Goal: Task Accomplishment & Management: Use online tool/utility

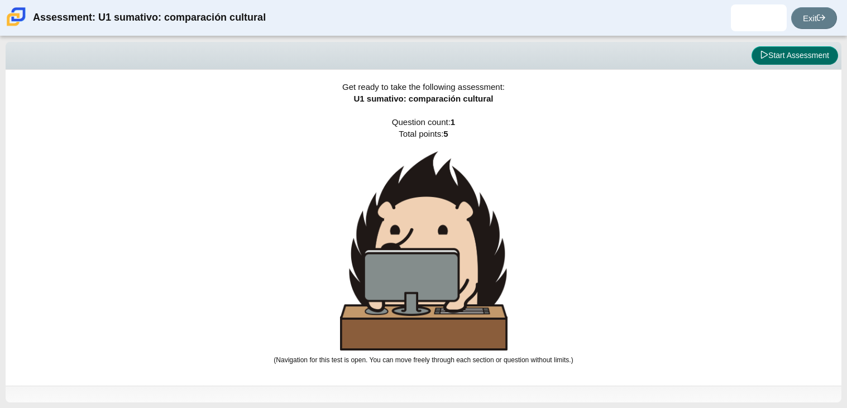
click at [768, 51] on button "Start Assessment" at bounding box center [794, 55] width 87 height 19
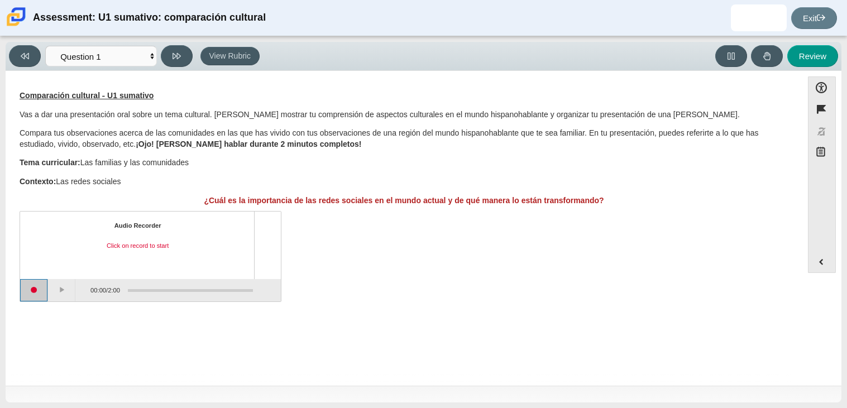
click at [36, 285] on button "Start recording" at bounding box center [34, 290] width 28 height 22
click at [37, 291] on button "Stop recording" at bounding box center [34, 290] width 28 height 22
click at [825, 53] on button "Review" at bounding box center [812, 56] width 51 height 22
select select "review"
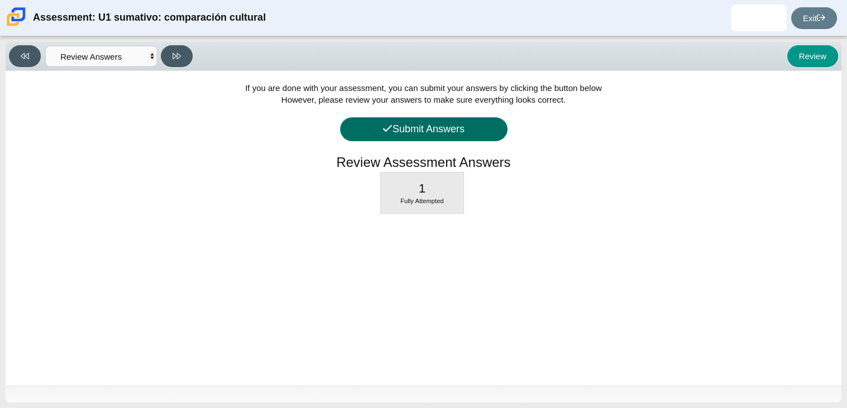
click at [441, 131] on button "Submit Answers" at bounding box center [423, 129] width 167 height 24
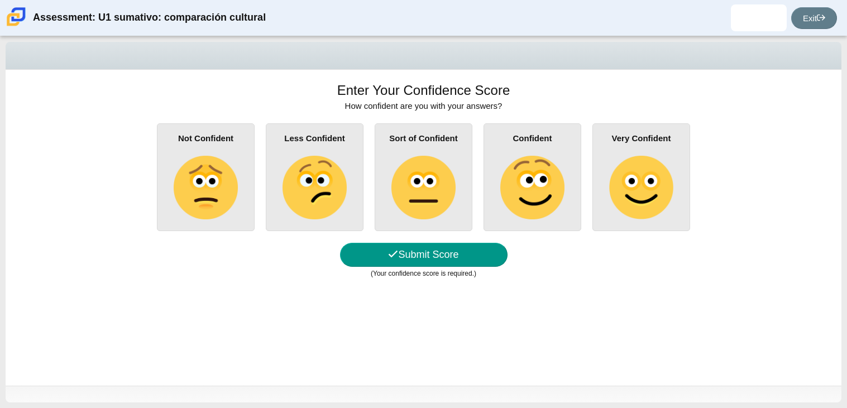
click at [536, 215] on img at bounding box center [532, 188] width 64 height 64
click at [0, 0] on input "Confident" at bounding box center [0, 0] width 0 height 0
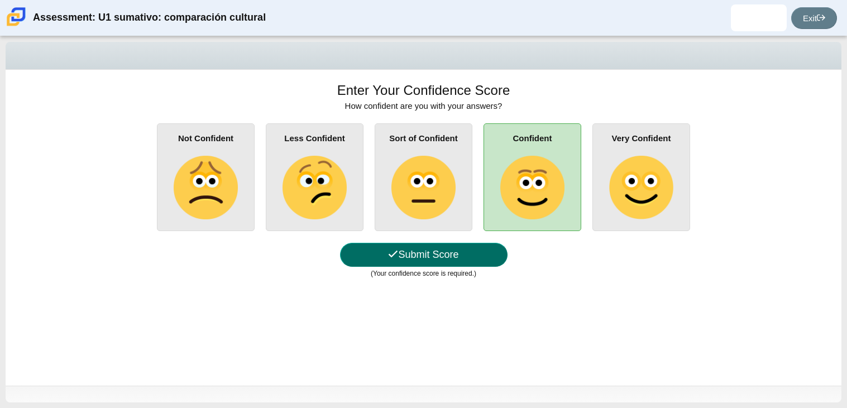
click at [470, 251] on button "Submit Score" at bounding box center [423, 255] width 167 height 24
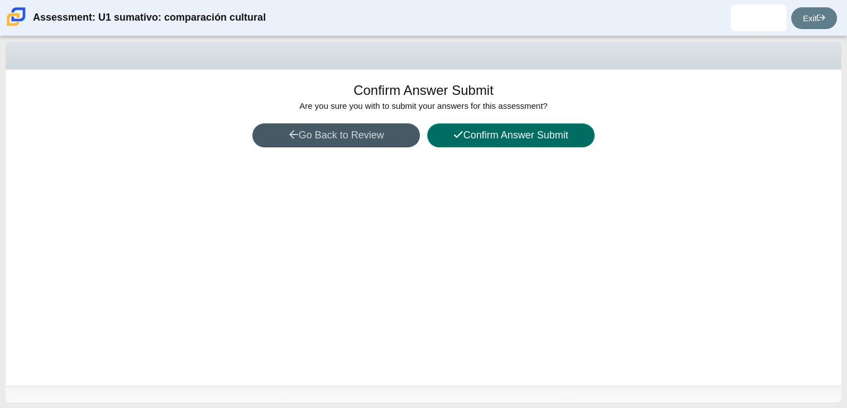
click at [514, 128] on button "Confirm Answer Submit" at bounding box center [510, 135] width 167 height 24
